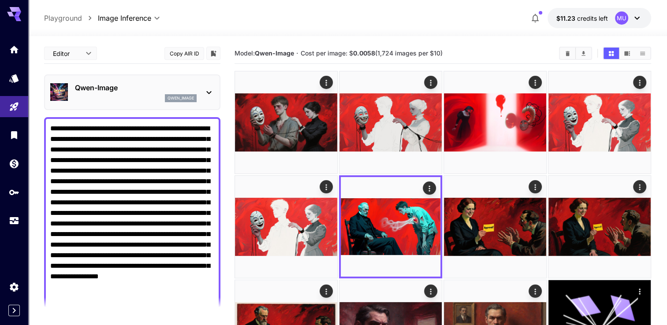
scroll to position [88, 0]
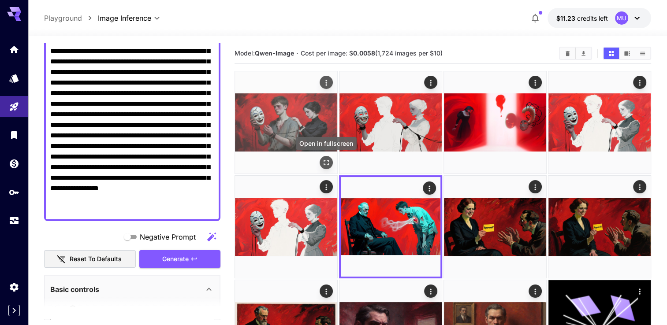
click at [324, 161] on icon "Open in fullscreen" at bounding box center [326, 162] width 9 height 9
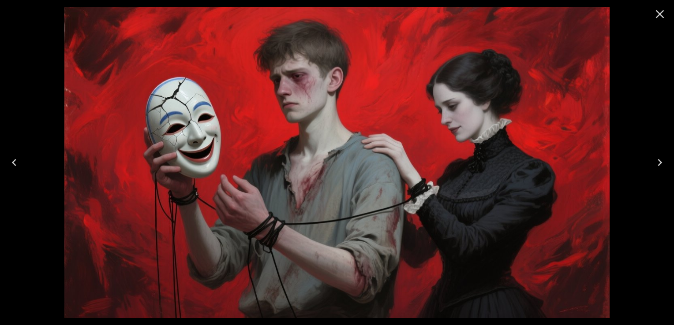
click at [659, 12] on icon "Close" at bounding box center [659, 14] width 14 height 14
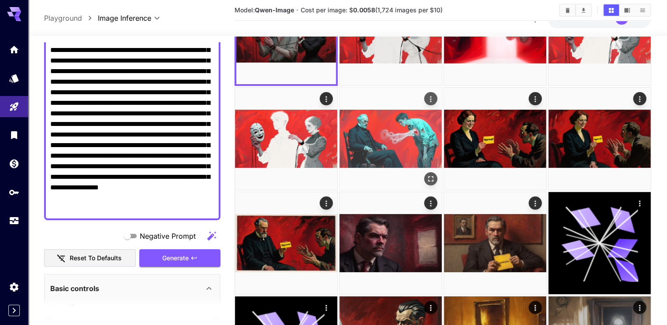
click at [428, 179] on icon "Open in fullscreen" at bounding box center [430, 179] width 9 height 9
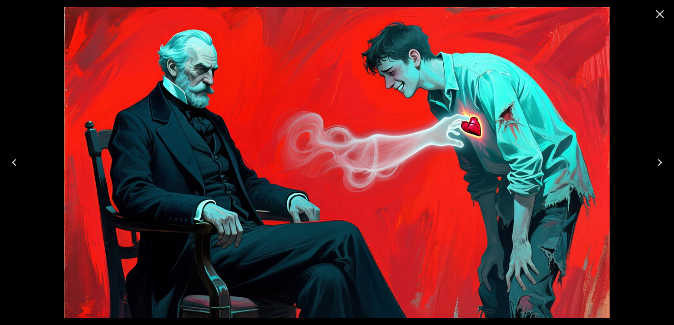
click at [659, 18] on icon "Close" at bounding box center [659, 14] width 14 height 14
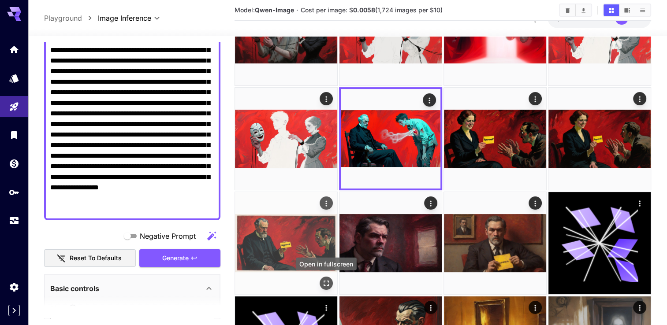
click at [329, 284] on icon "Open in fullscreen" at bounding box center [326, 283] width 9 height 9
